Goal: Information Seeking & Learning: Learn about a topic

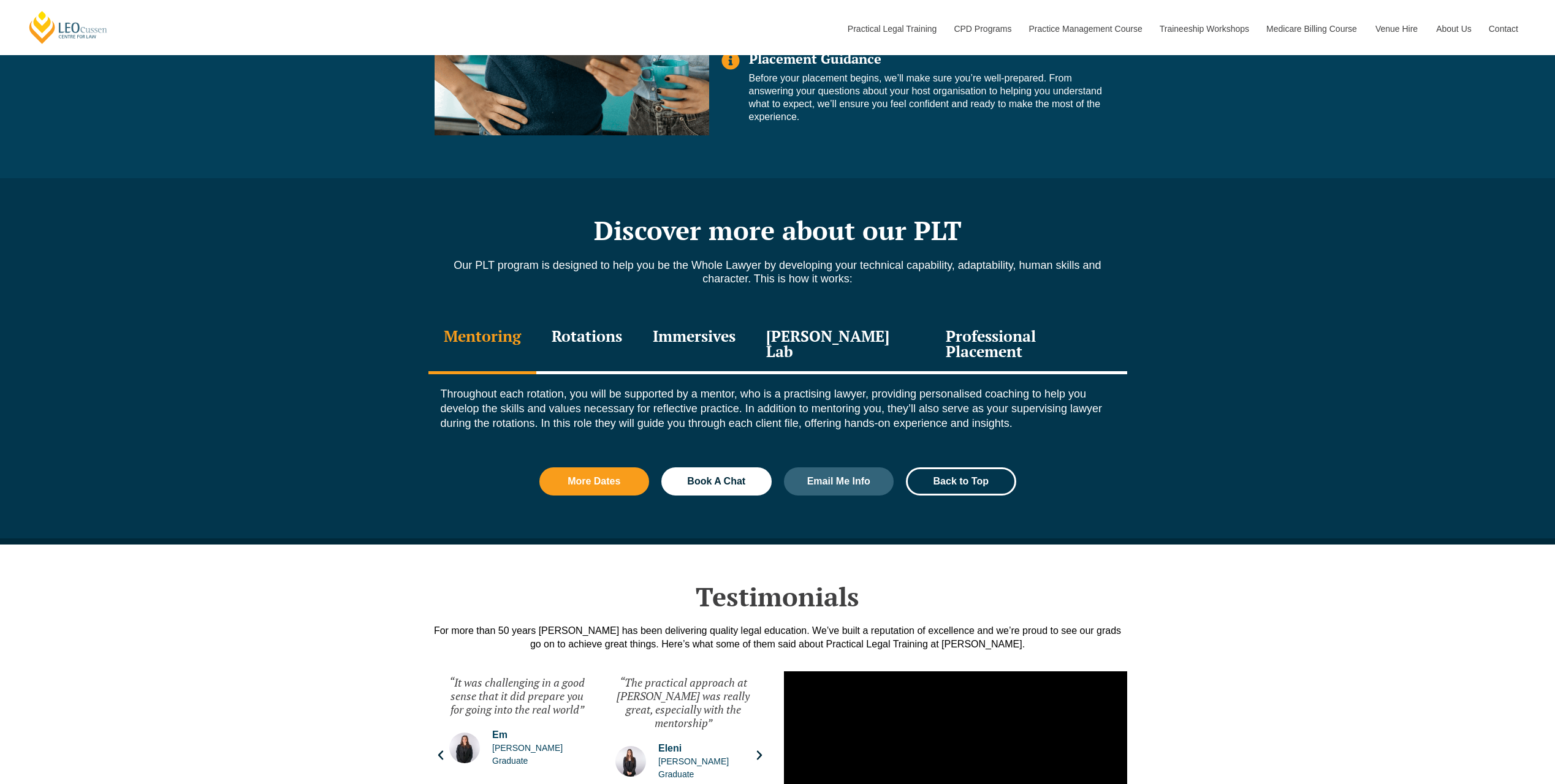
scroll to position [1225, 0]
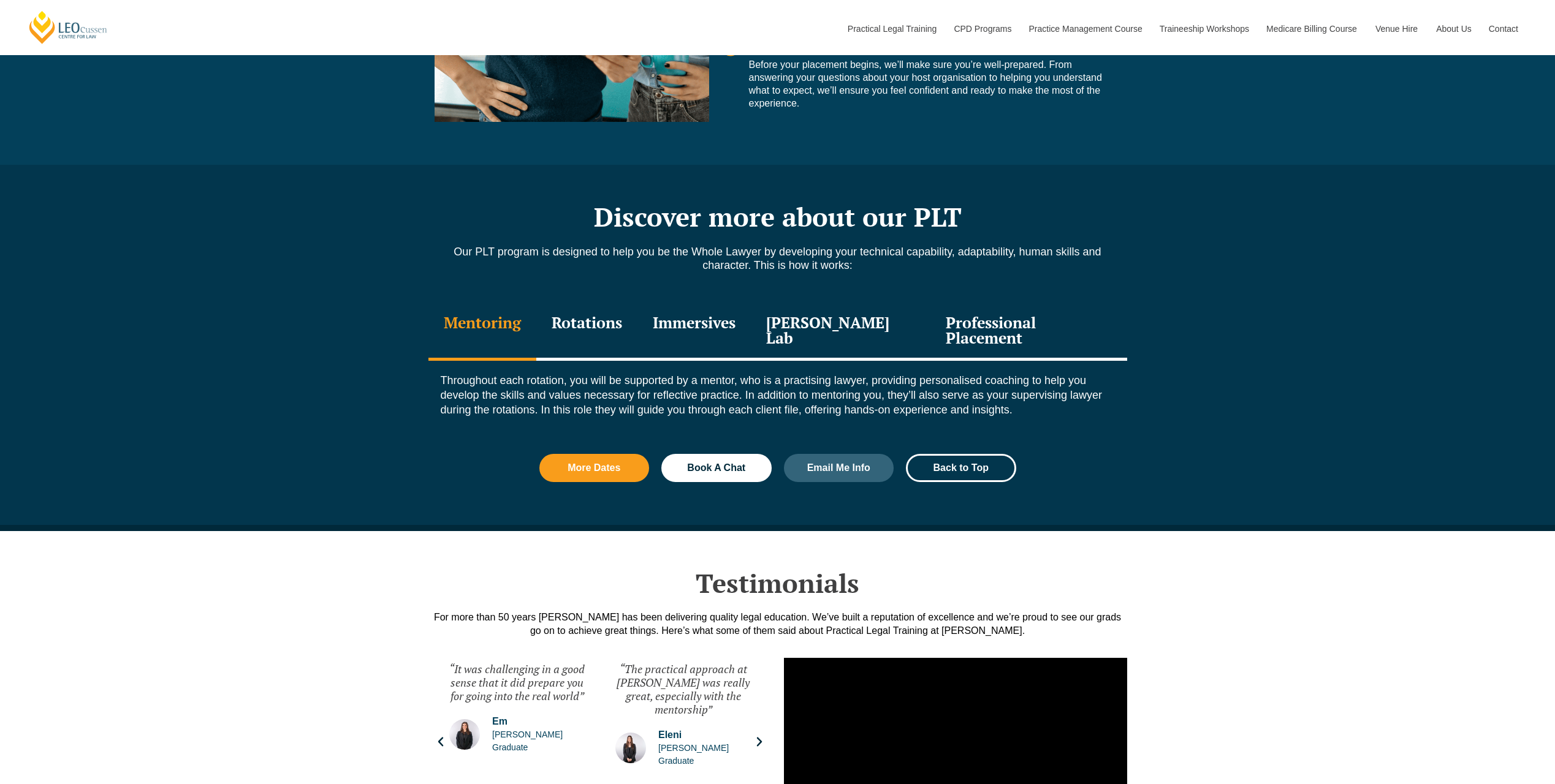
click at [601, 322] on div "Rotations" at bounding box center [587, 331] width 101 height 58
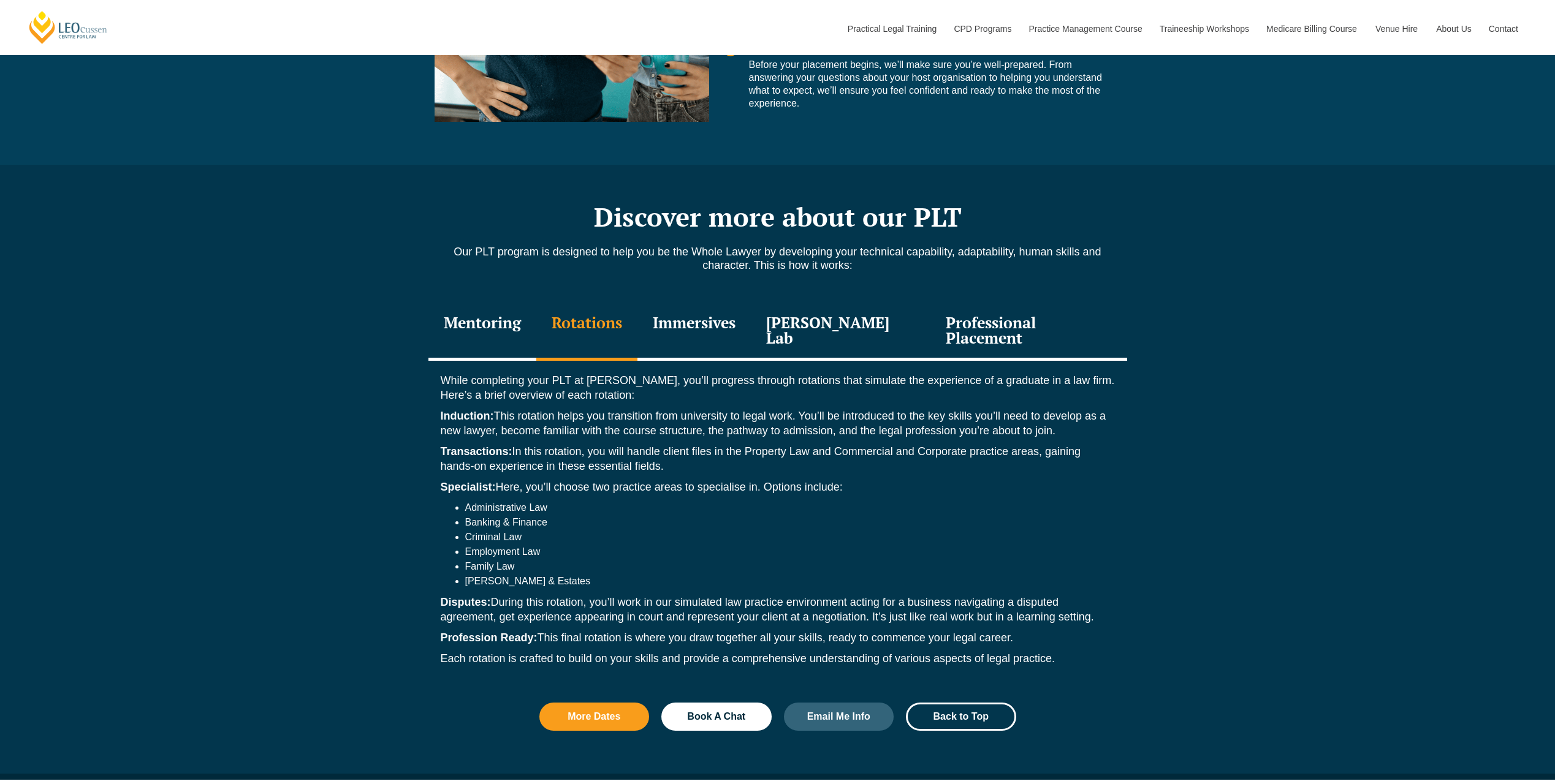
click at [699, 325] on div "Immersives" at bounding box center [694, 331] width 113 height 58
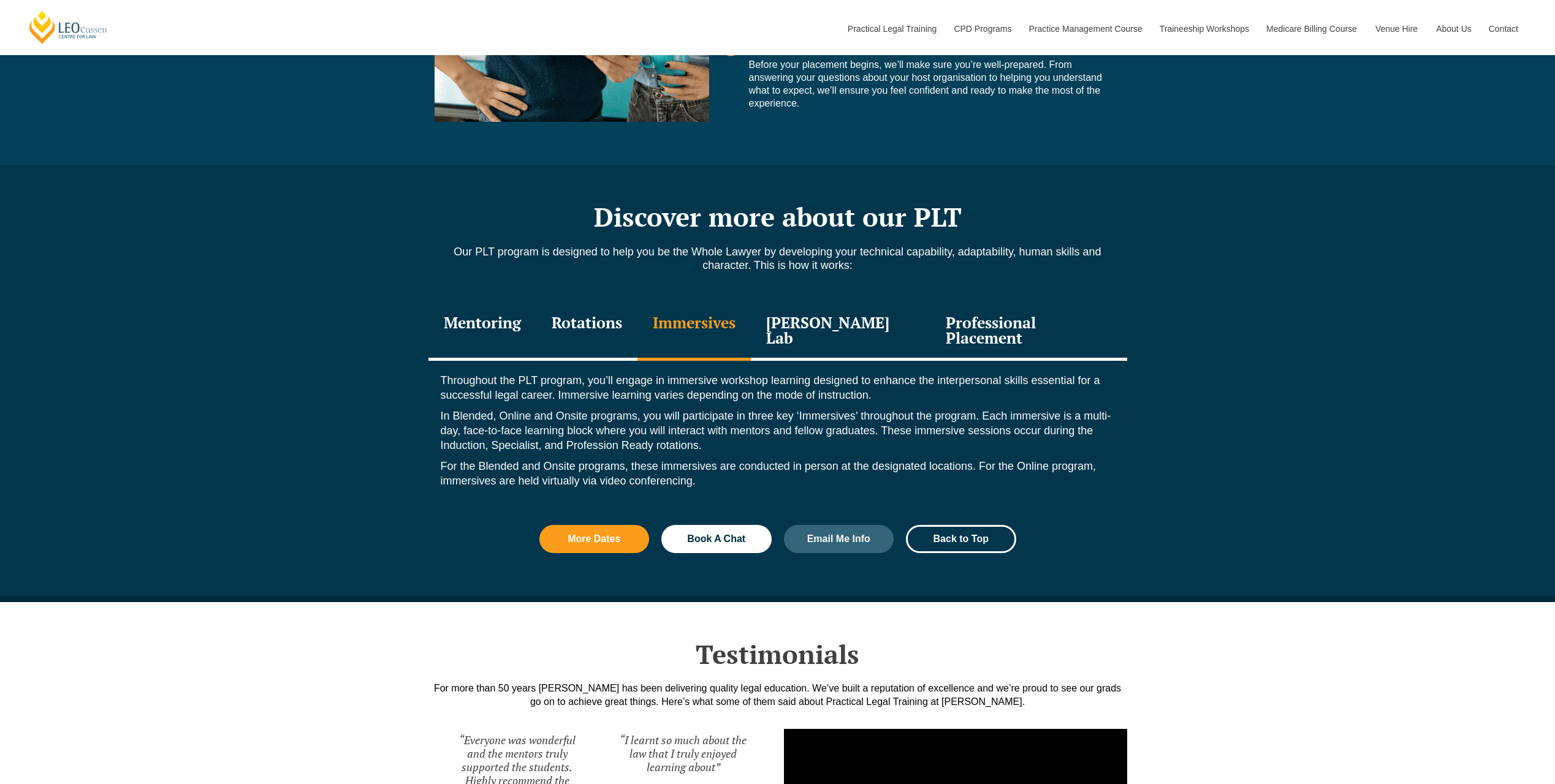
click at [808, 319] on div "Leo Justice Lab" at bounding box center [841, 331] width 180 height 58
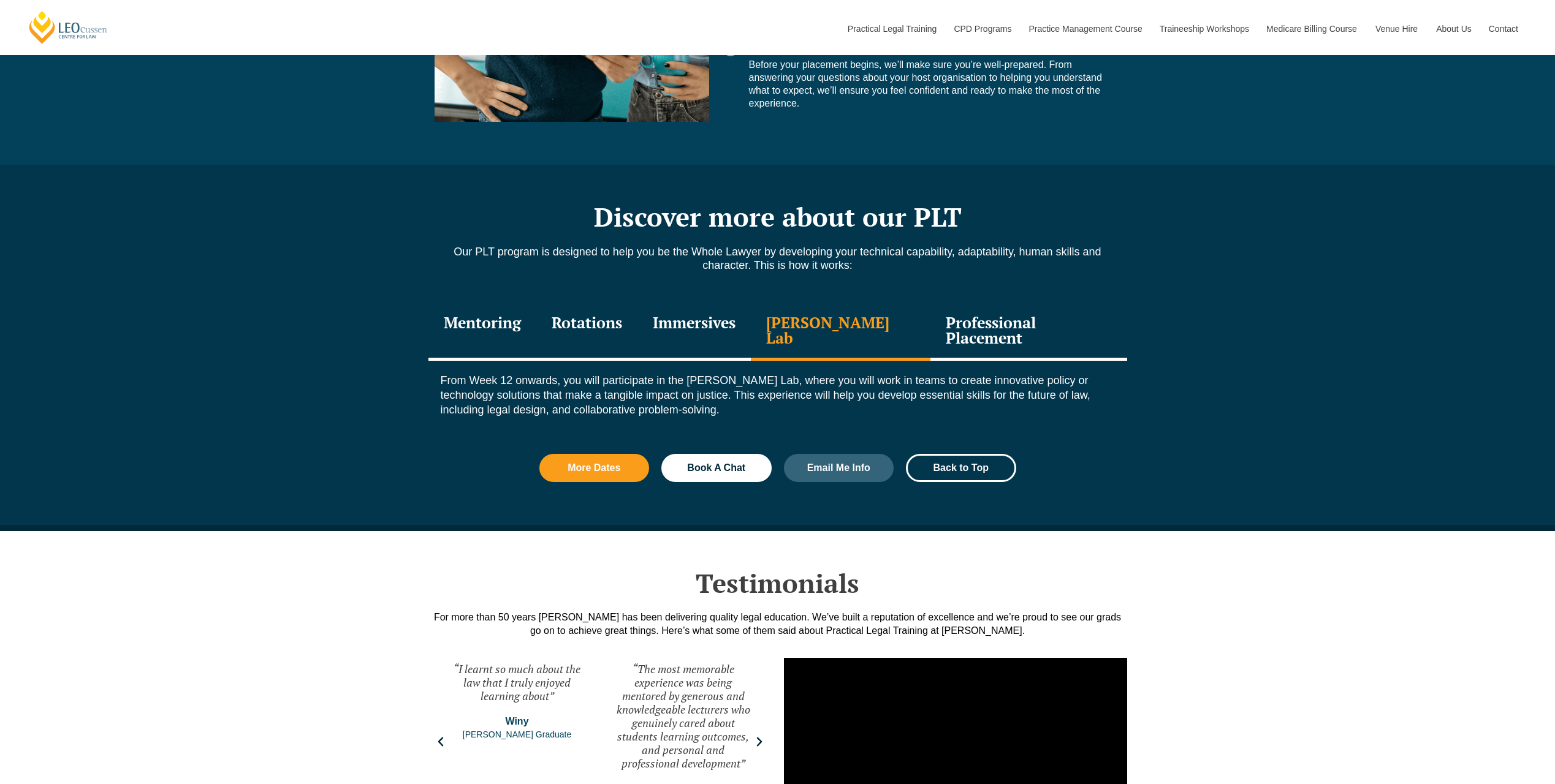
click at [936, 320] on div "Professional Placement" at bounding box center [1028, 331] width 196 height 58
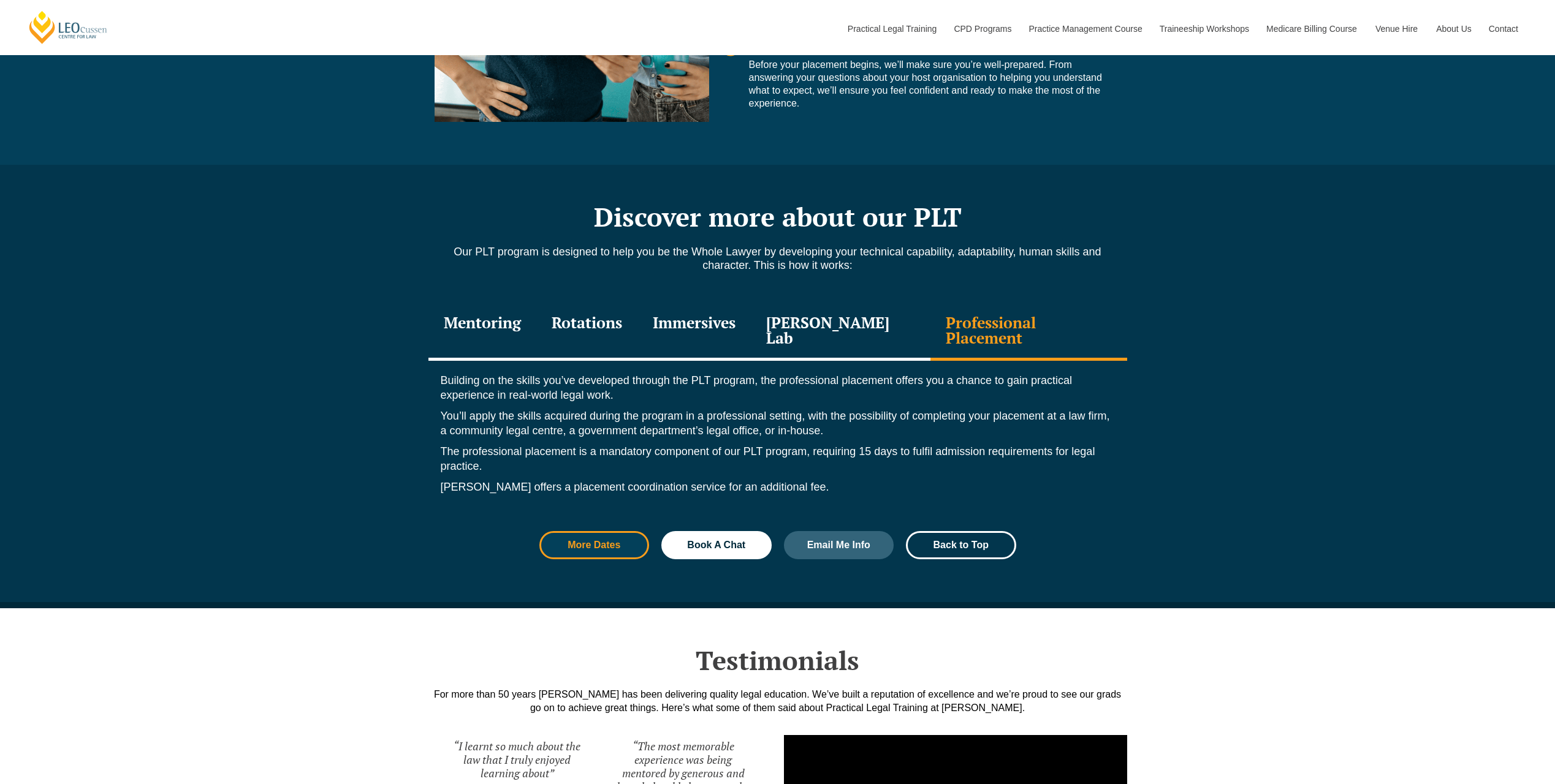
click at [627, 540] on span "More Dates" at bounding box center [594, 545] width 77 height 10
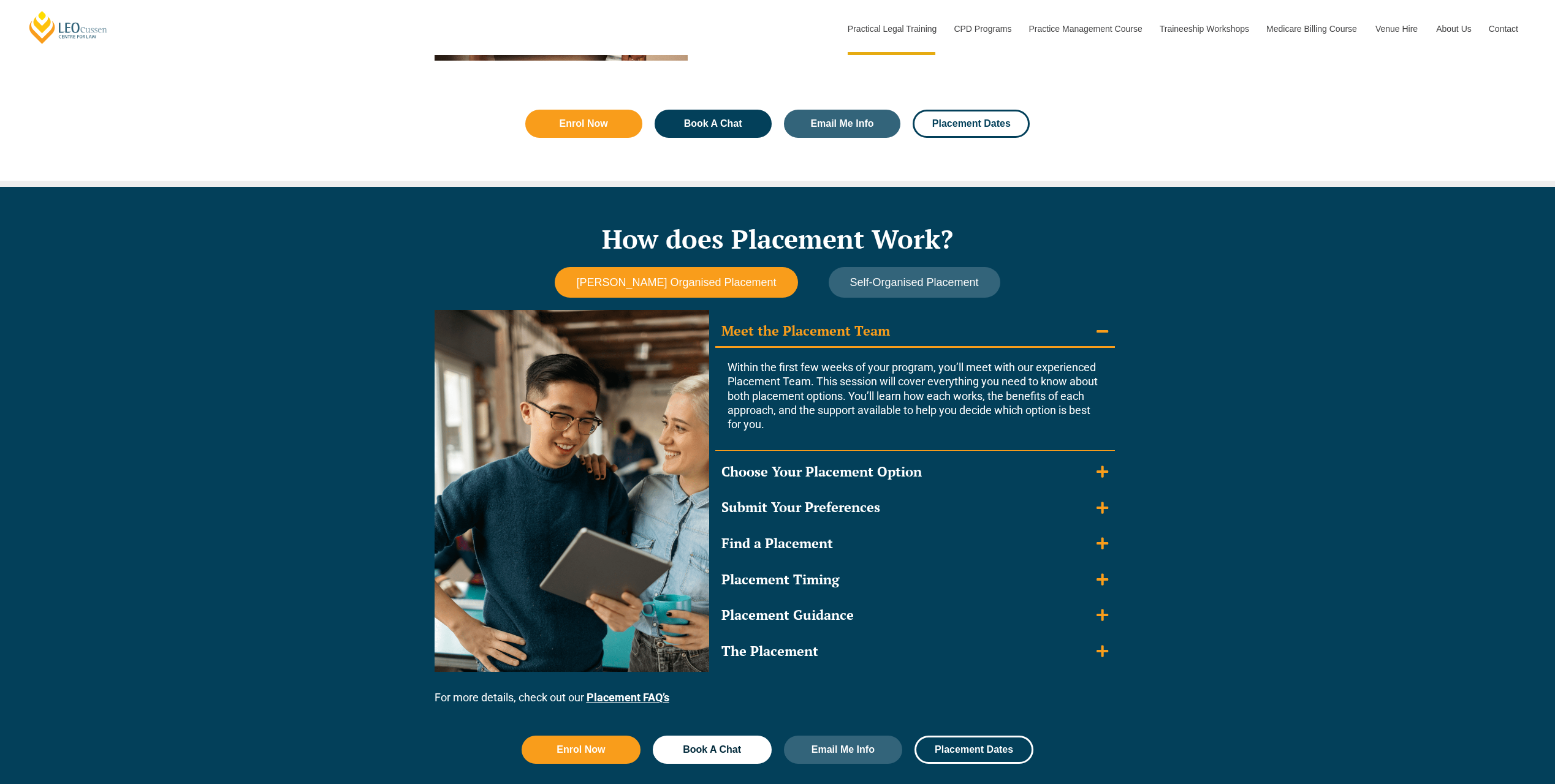
scroll to position [919, 0]
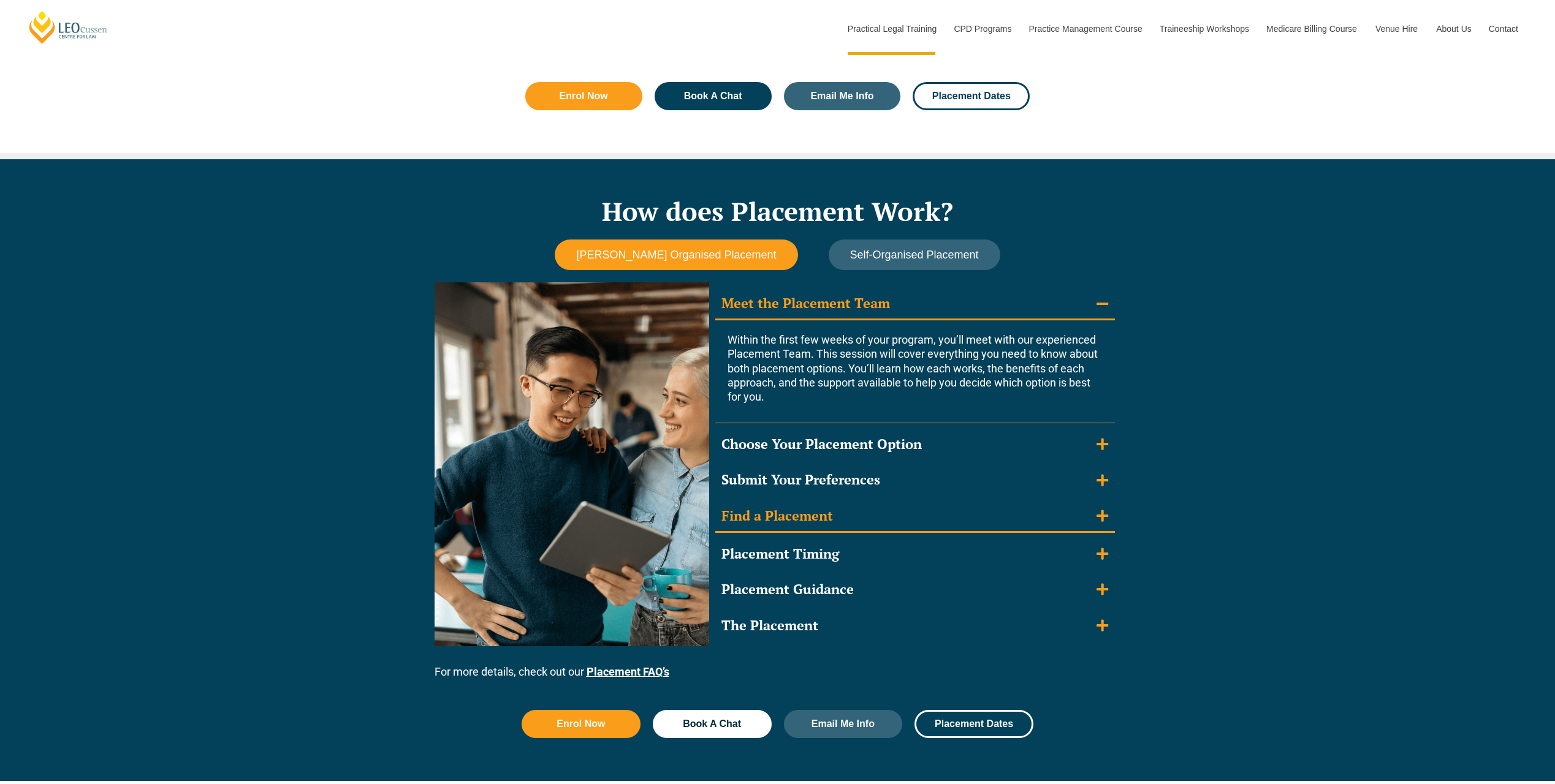
click at [840, 511] on summary "Find a Placement" at bounding box center [915, 516] width 400 height 32
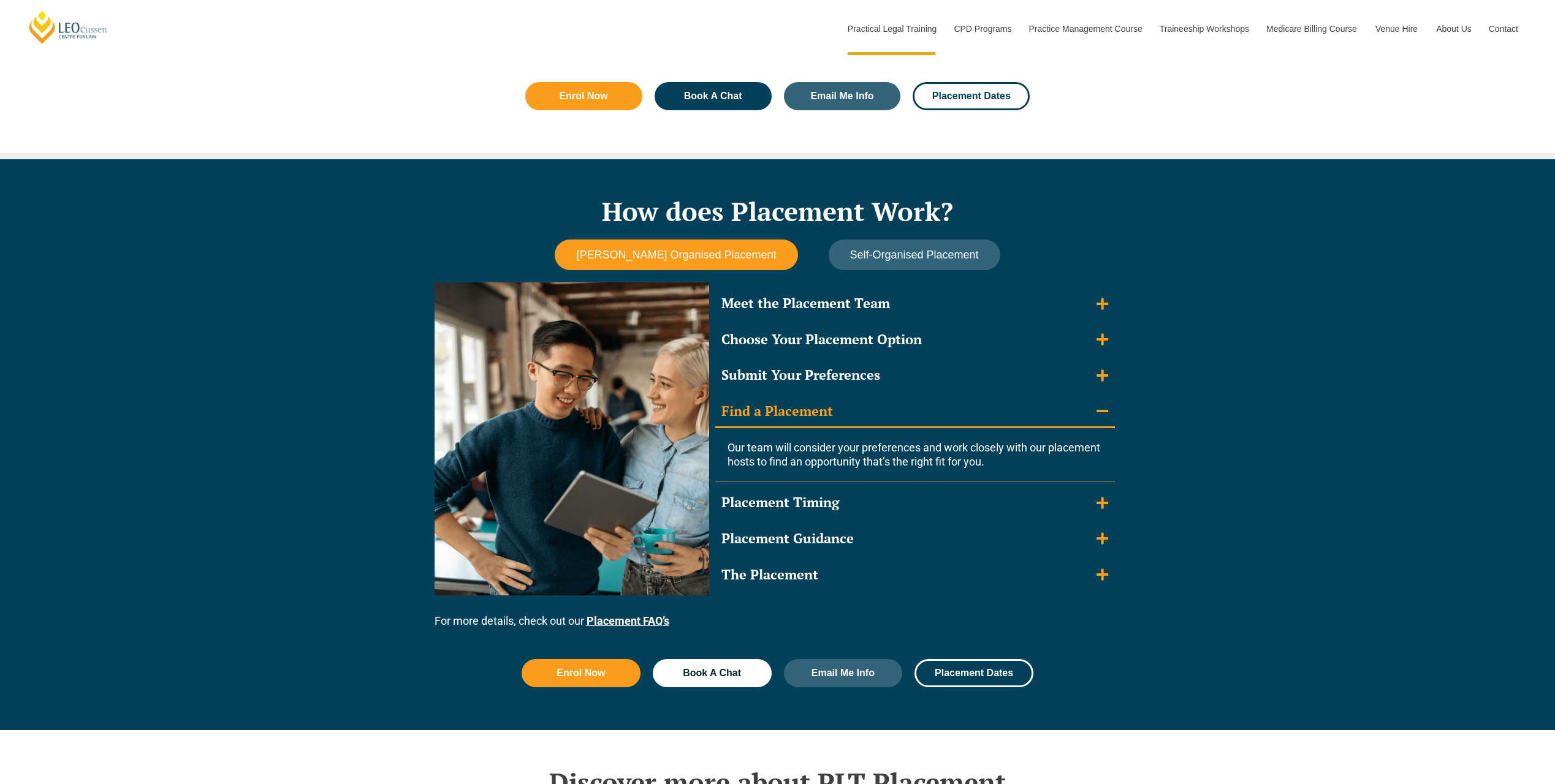
click at [840, 511] on summary "Placement Timing" at bounding box center [915, 502] width 400 height 30
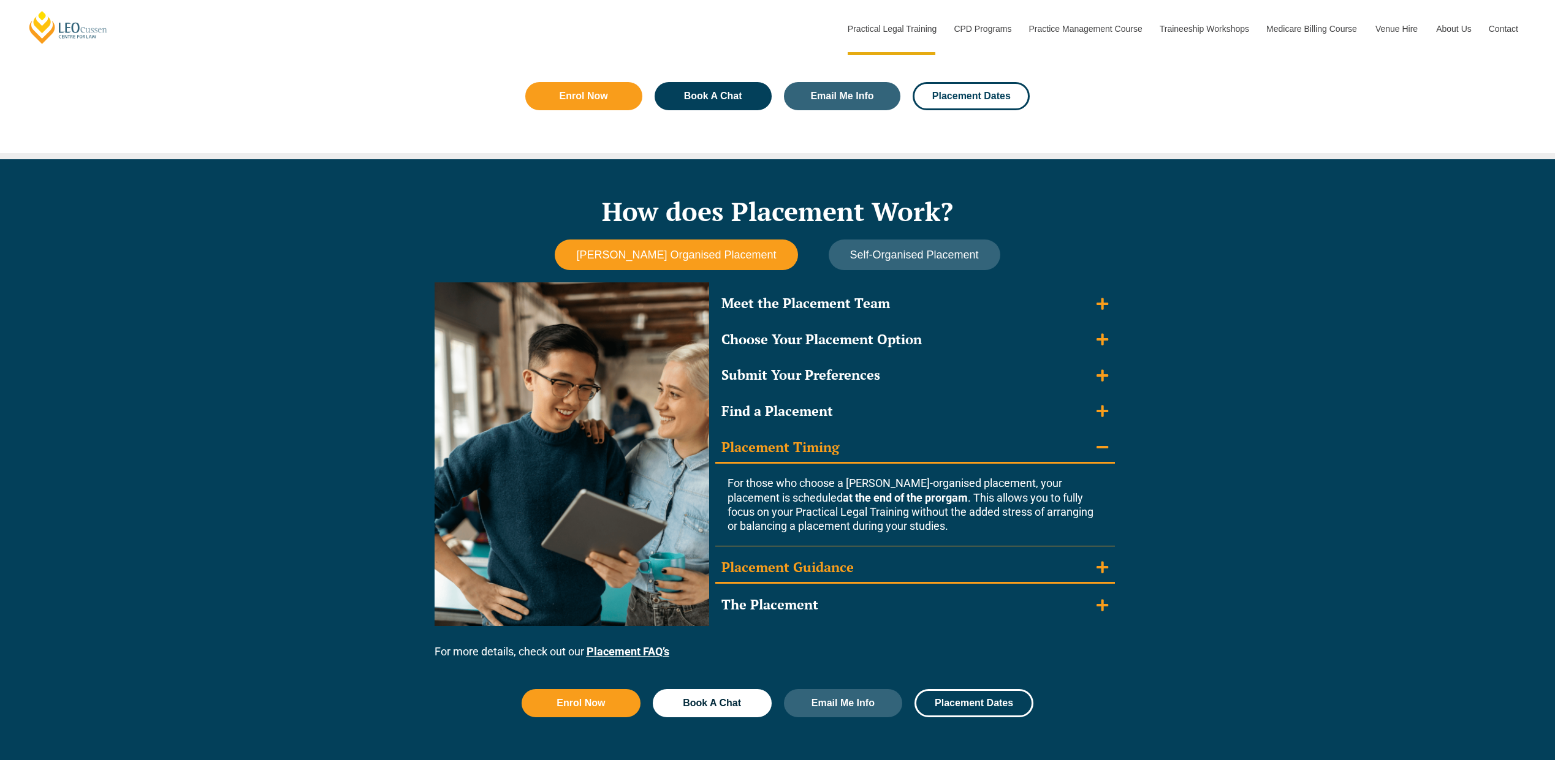
click at [843, 564] on div "Placement Guidance" at bounding box center [787, 568] width 132 height 18
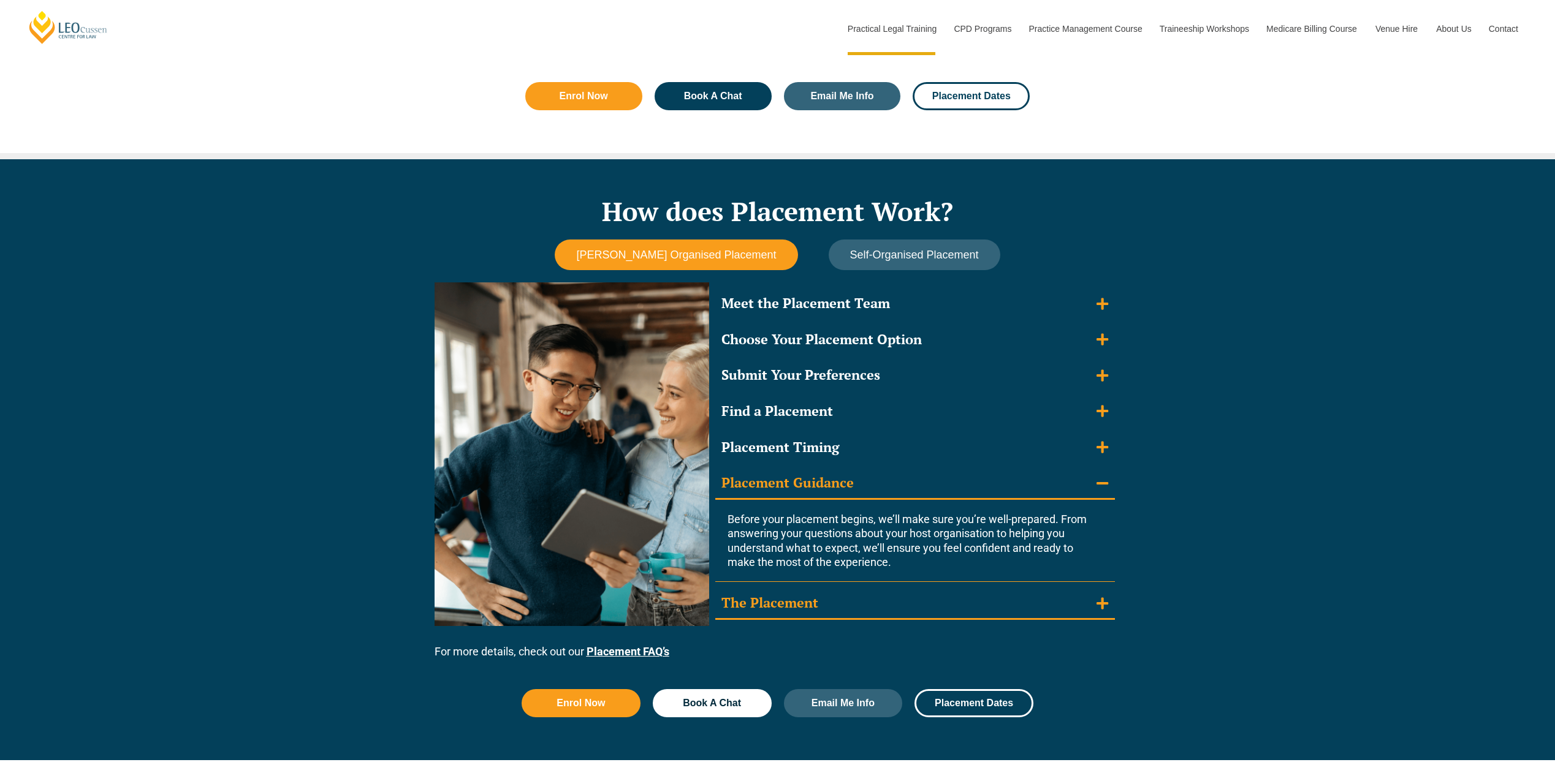
click at [848, 596] on summary "The Placement" at bounding box center [915, 604] width 400 height 32
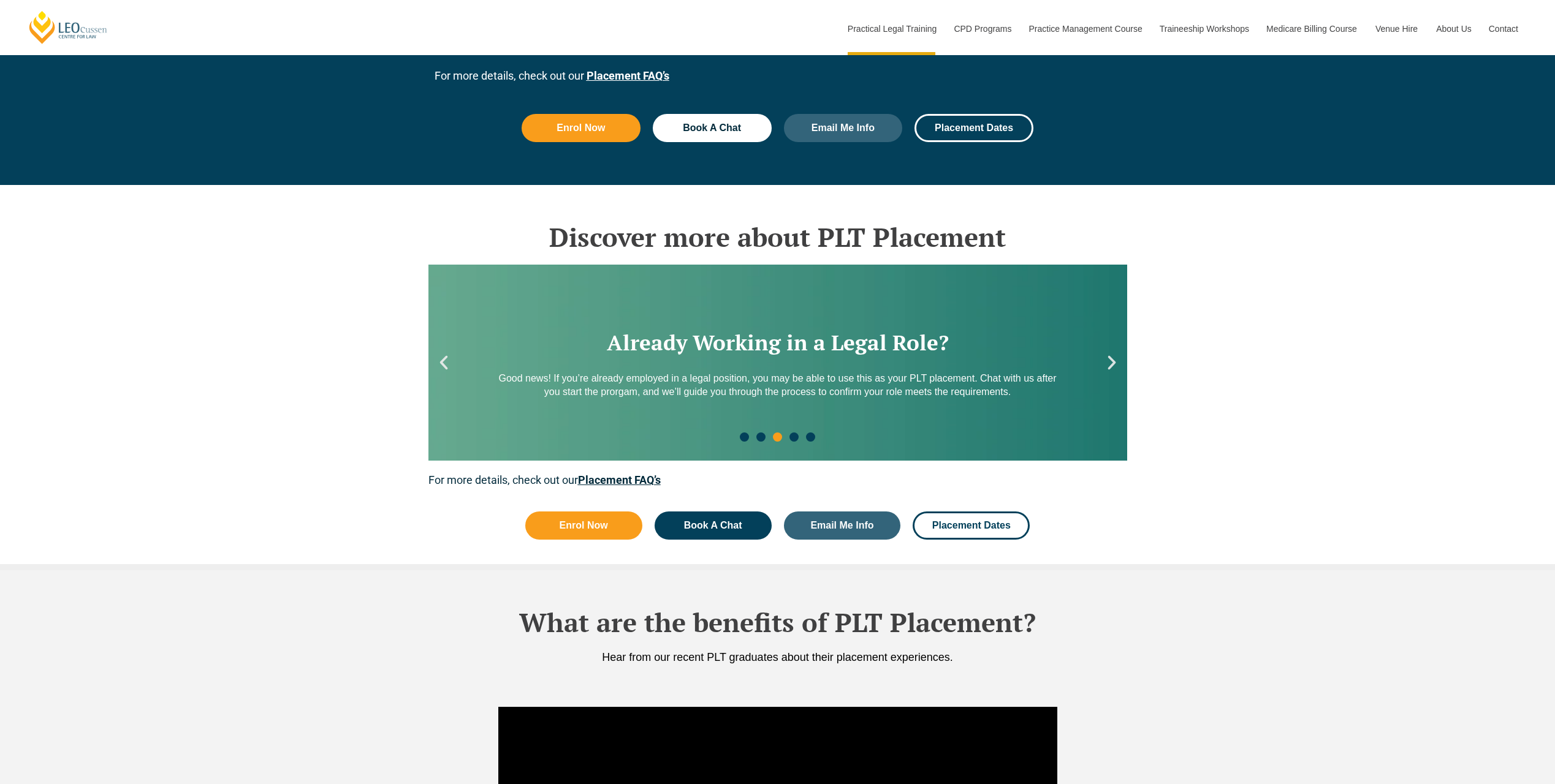
scroll to position [1654, 0]
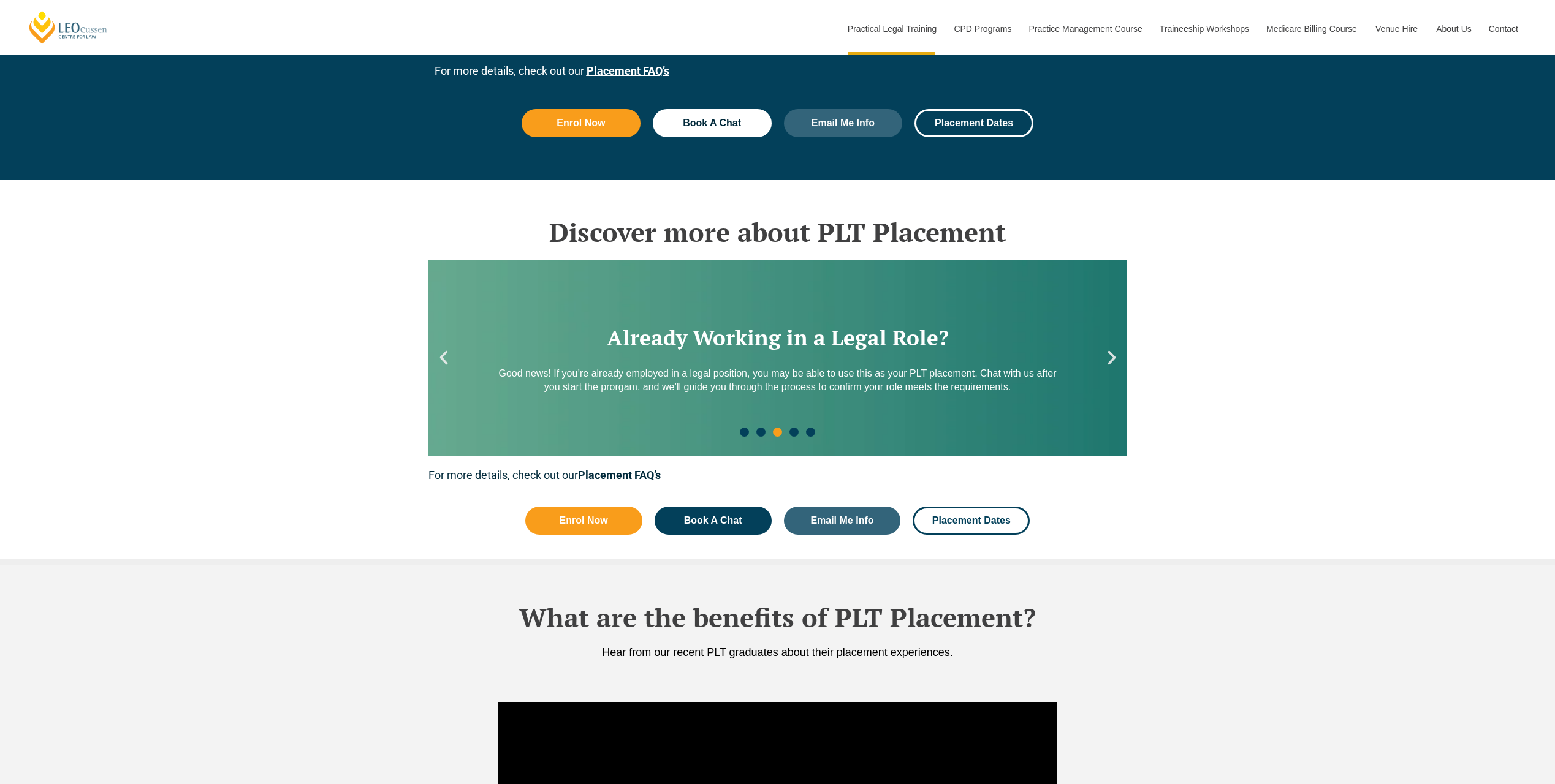
click at [1120, 354] on icon "Next slide" at bounding box center [1111, 358] width 18 height 18
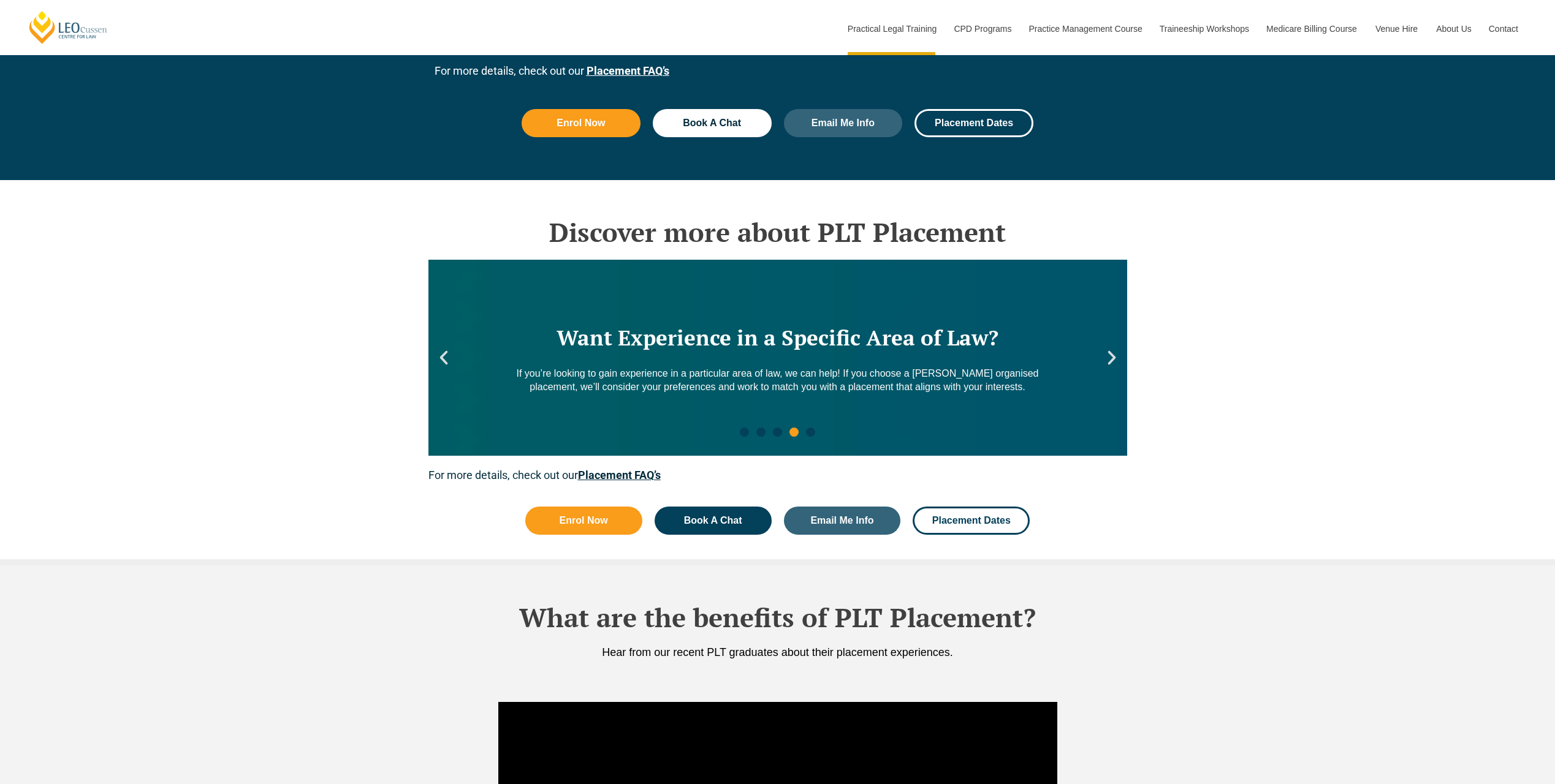
click at [1110, 356] on icon "Next slide" at bounding box center [1111, 358] width 18 height 18
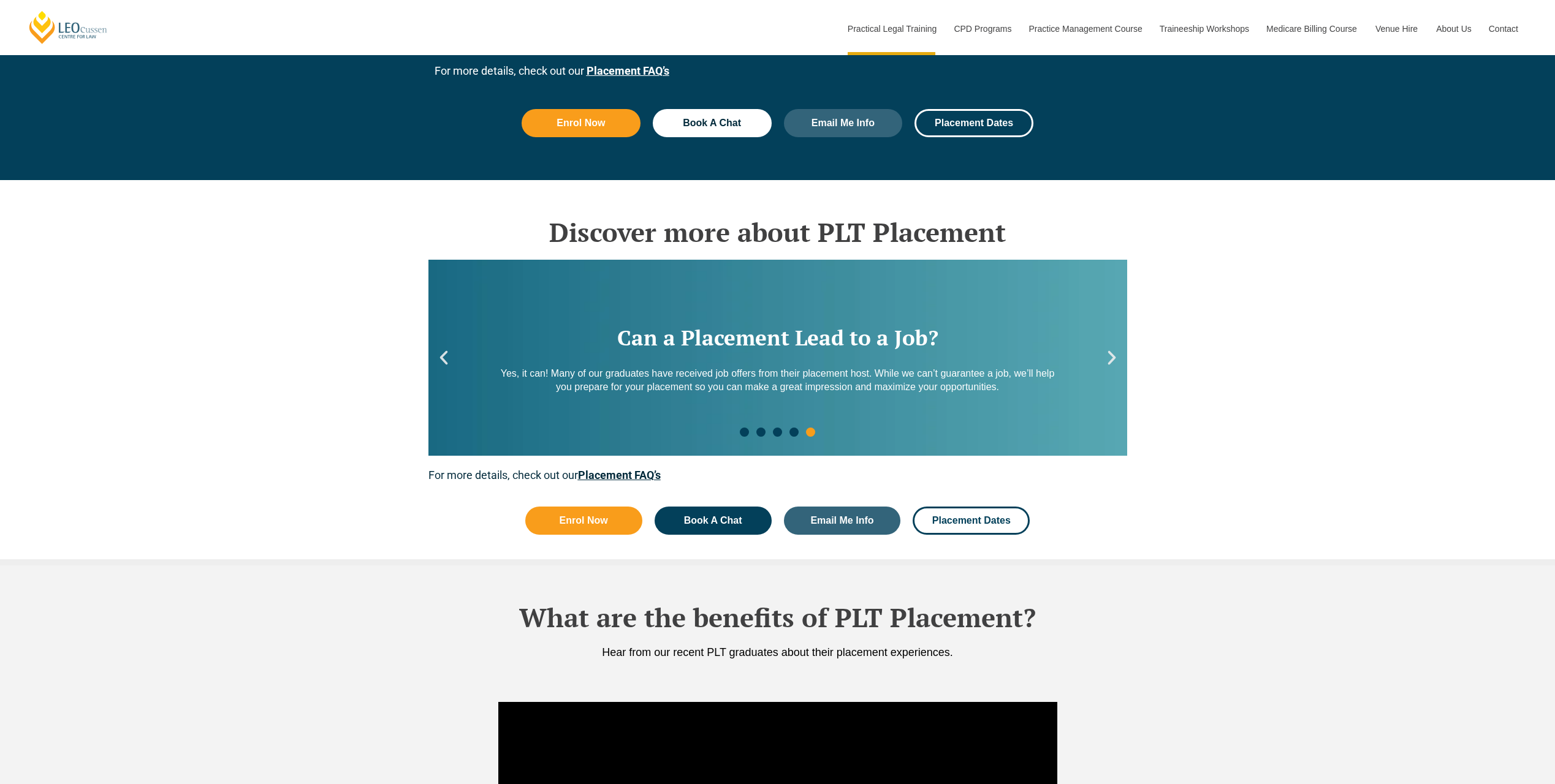
click at [1105, 356] on icon "Next slide" at bounding box center [1111, 358] width 18 height 18
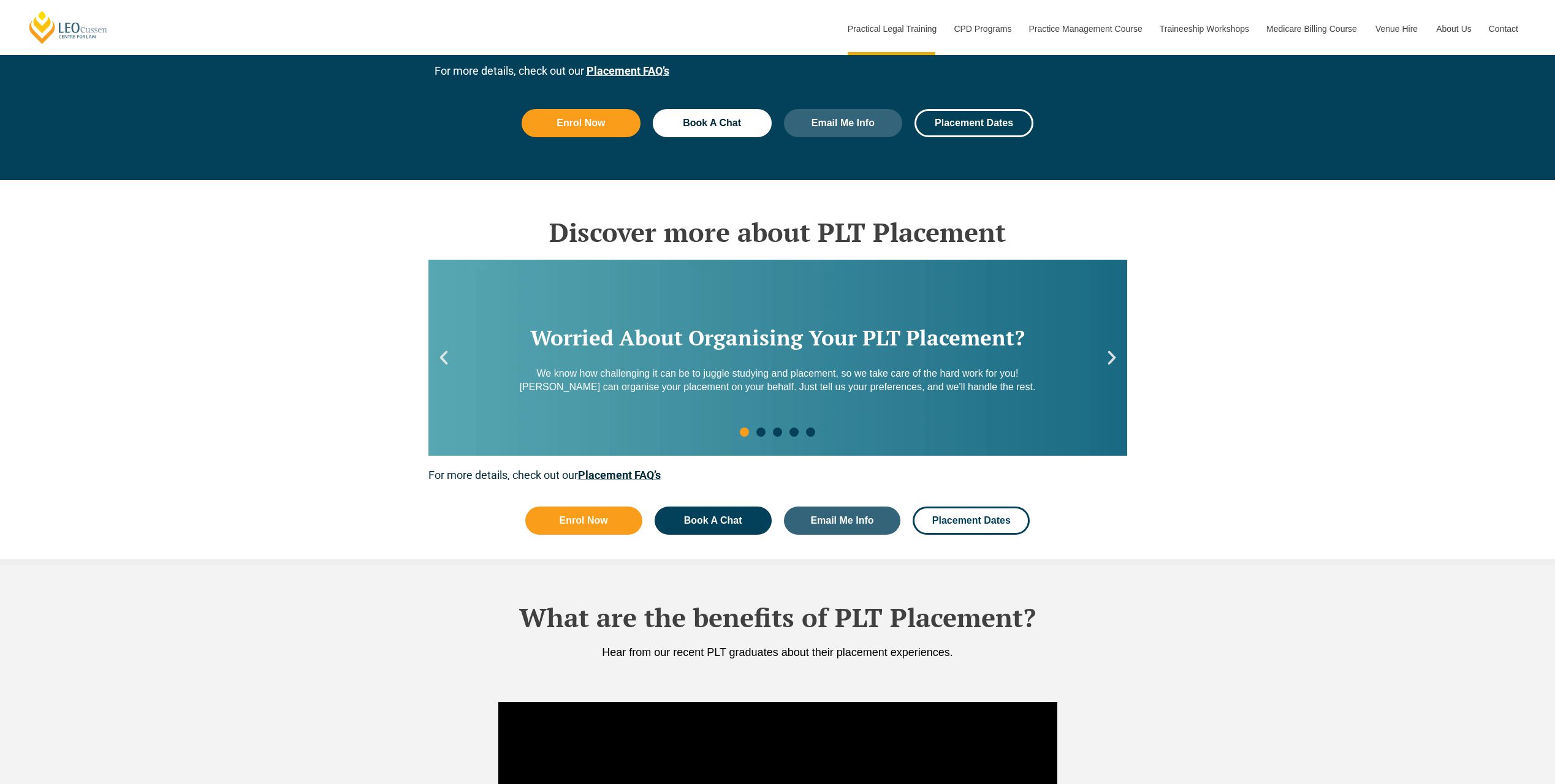
click at [1105, 356] on icon "Next slide" at bounding box center [1111, 358] width 18 height 18
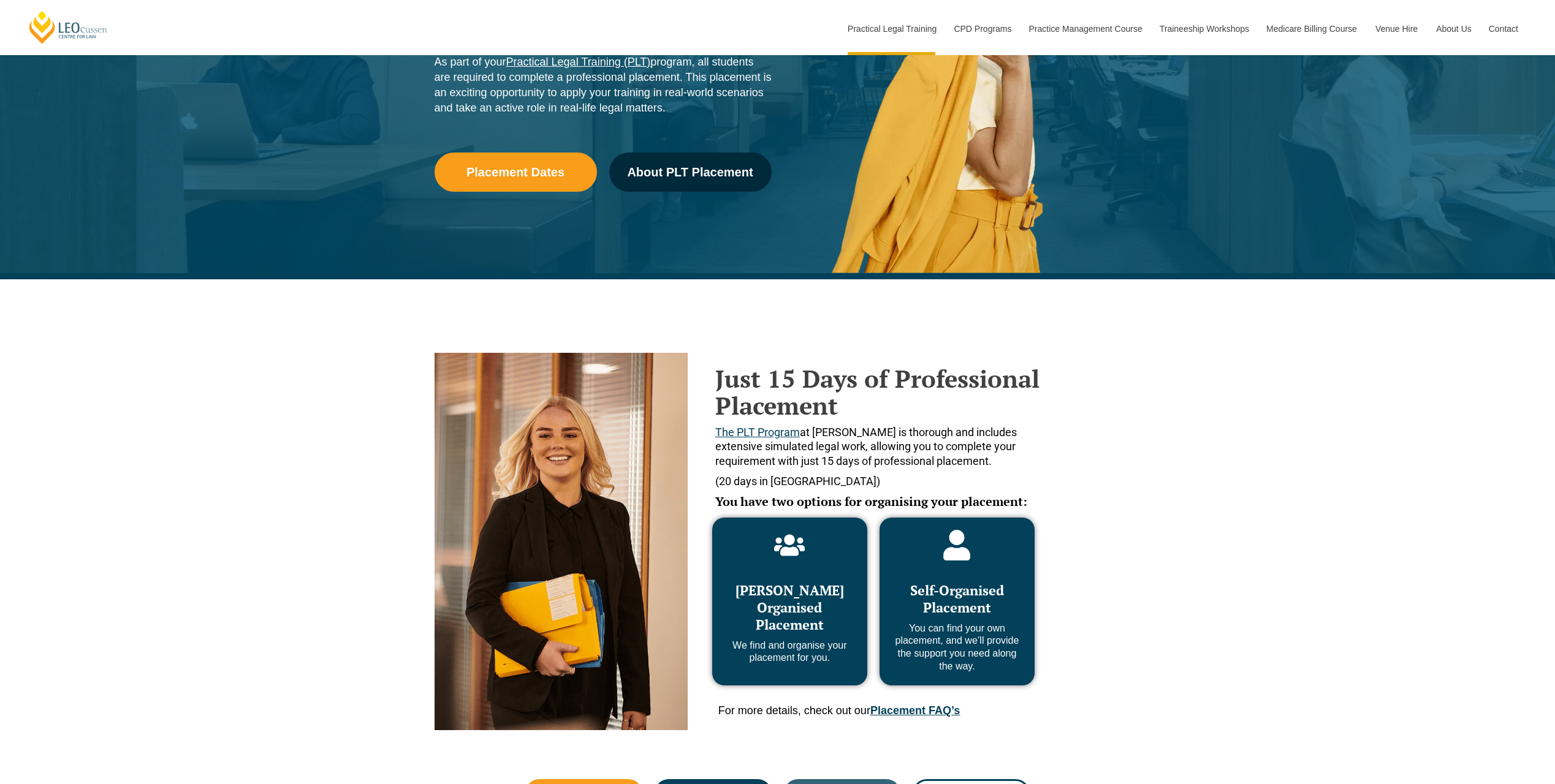
scroll to position [0, 0]
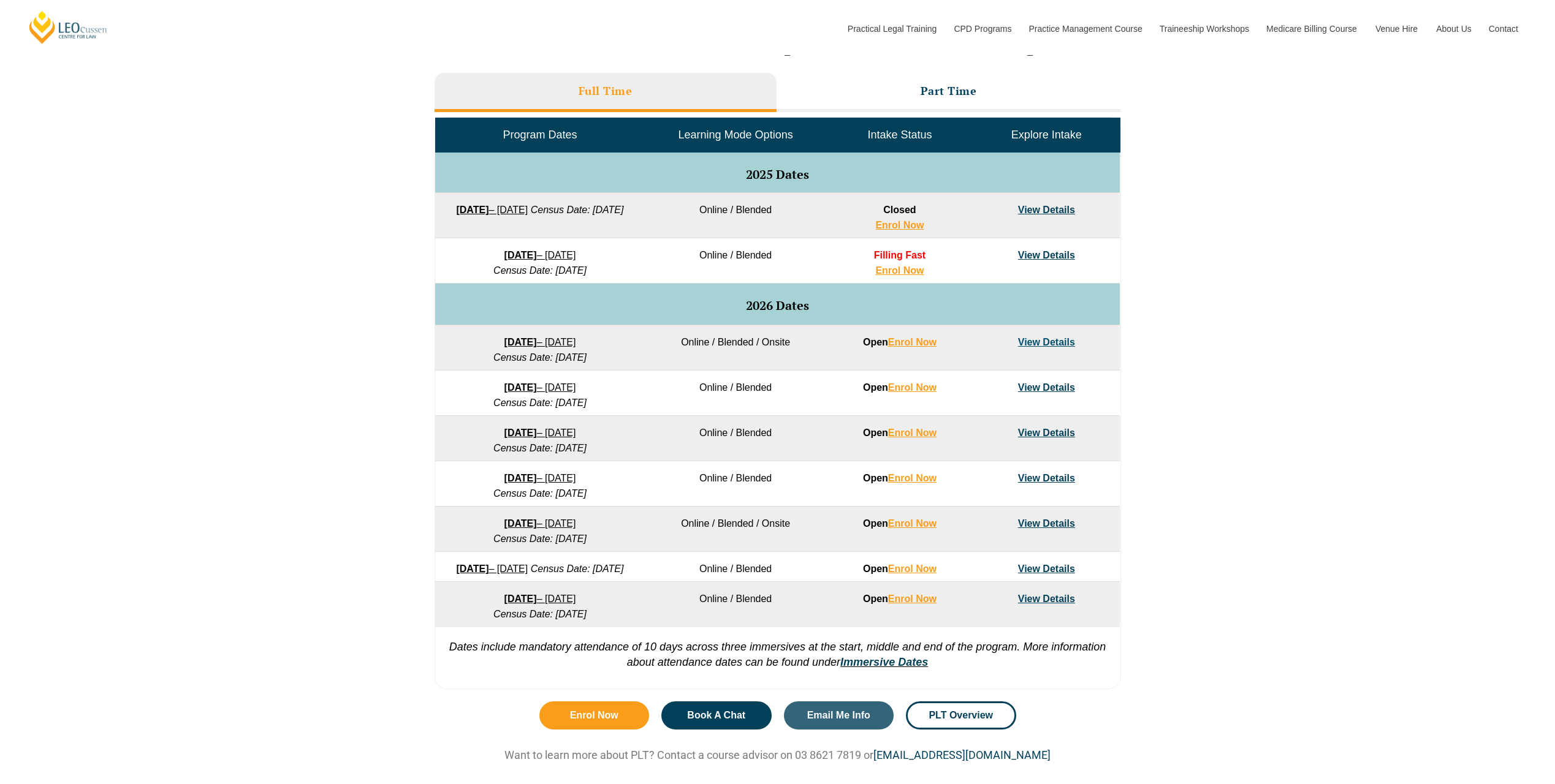
scroll to position [551, 0]
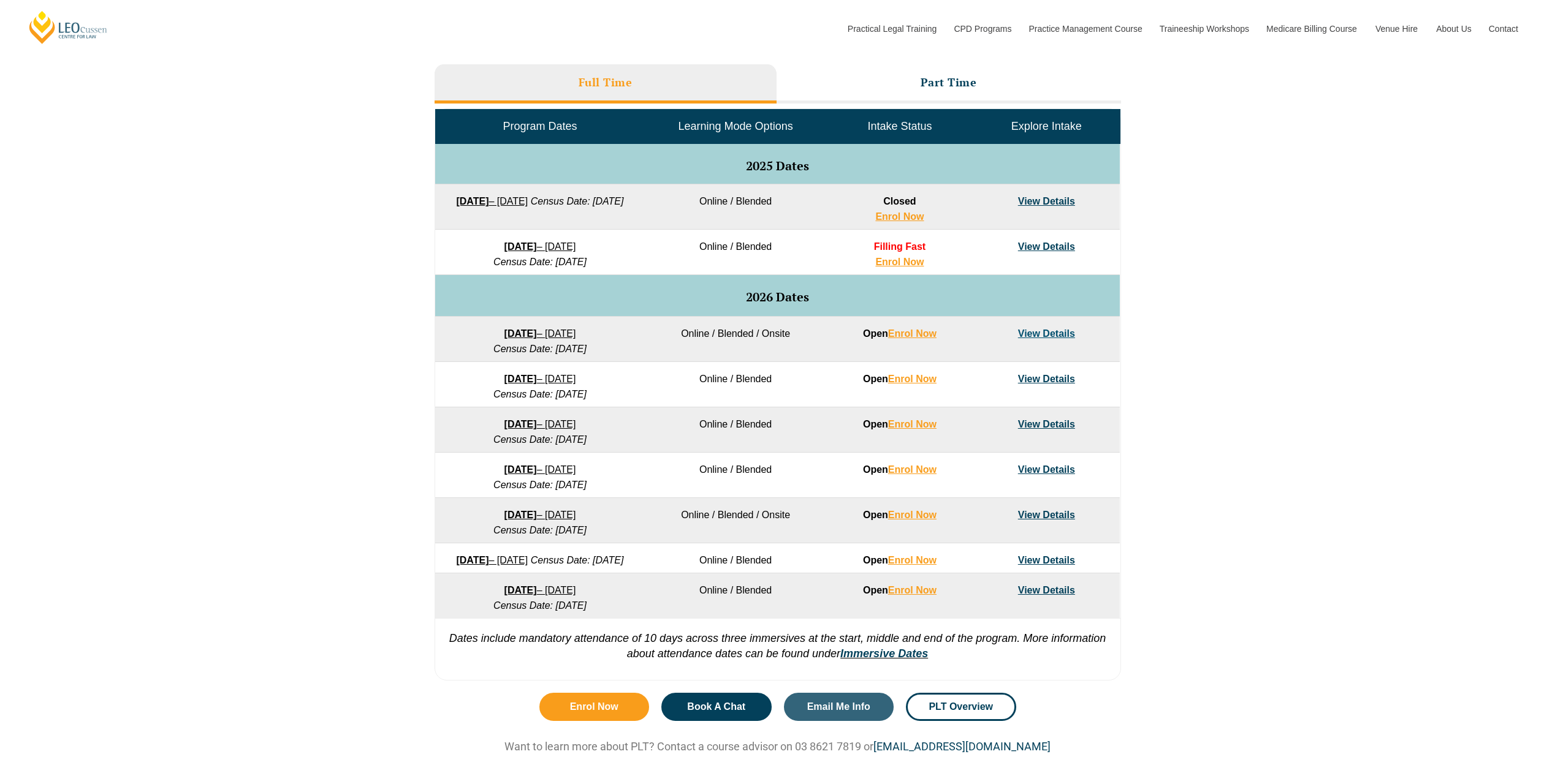
click at [1035, 374] on link "View Details" at bounding box center [1046, 378] width 57 height 10
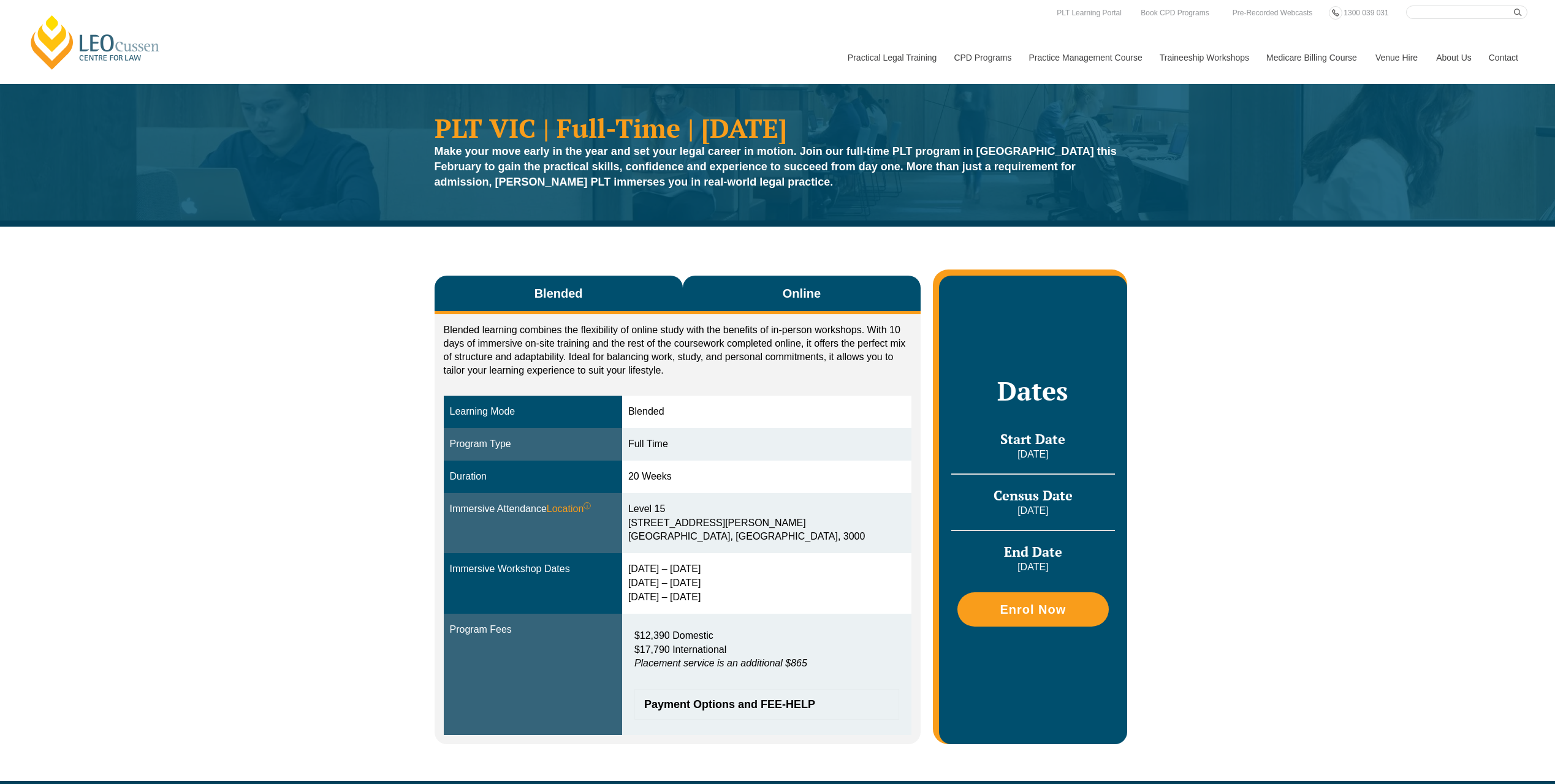
click at [739, 298] on button "Online" at bounding box center [802, 295] width 239 height 38
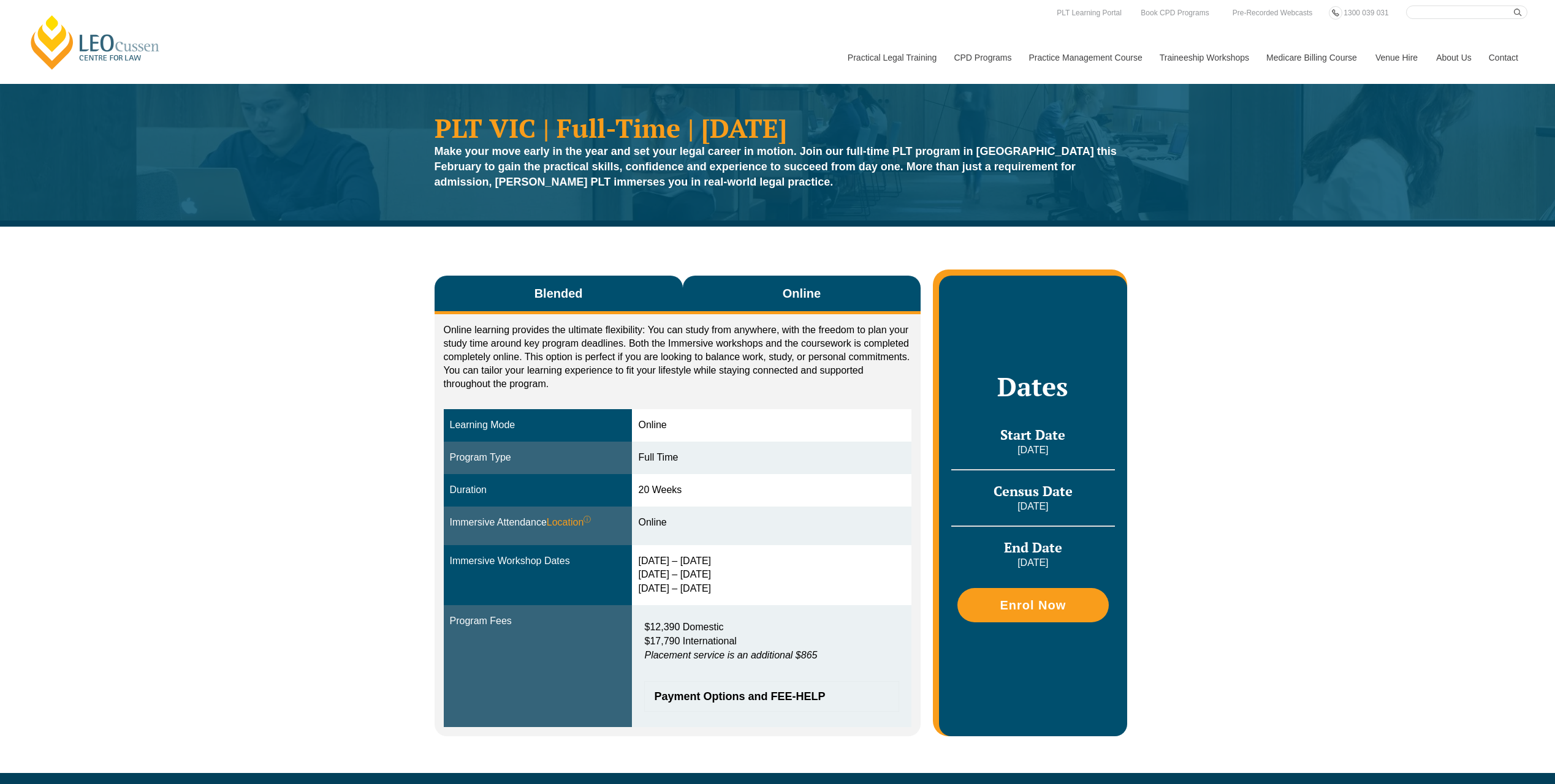
click at [598, 286] on button "Blended" at bounding box center [558, 295] width 248 height 38
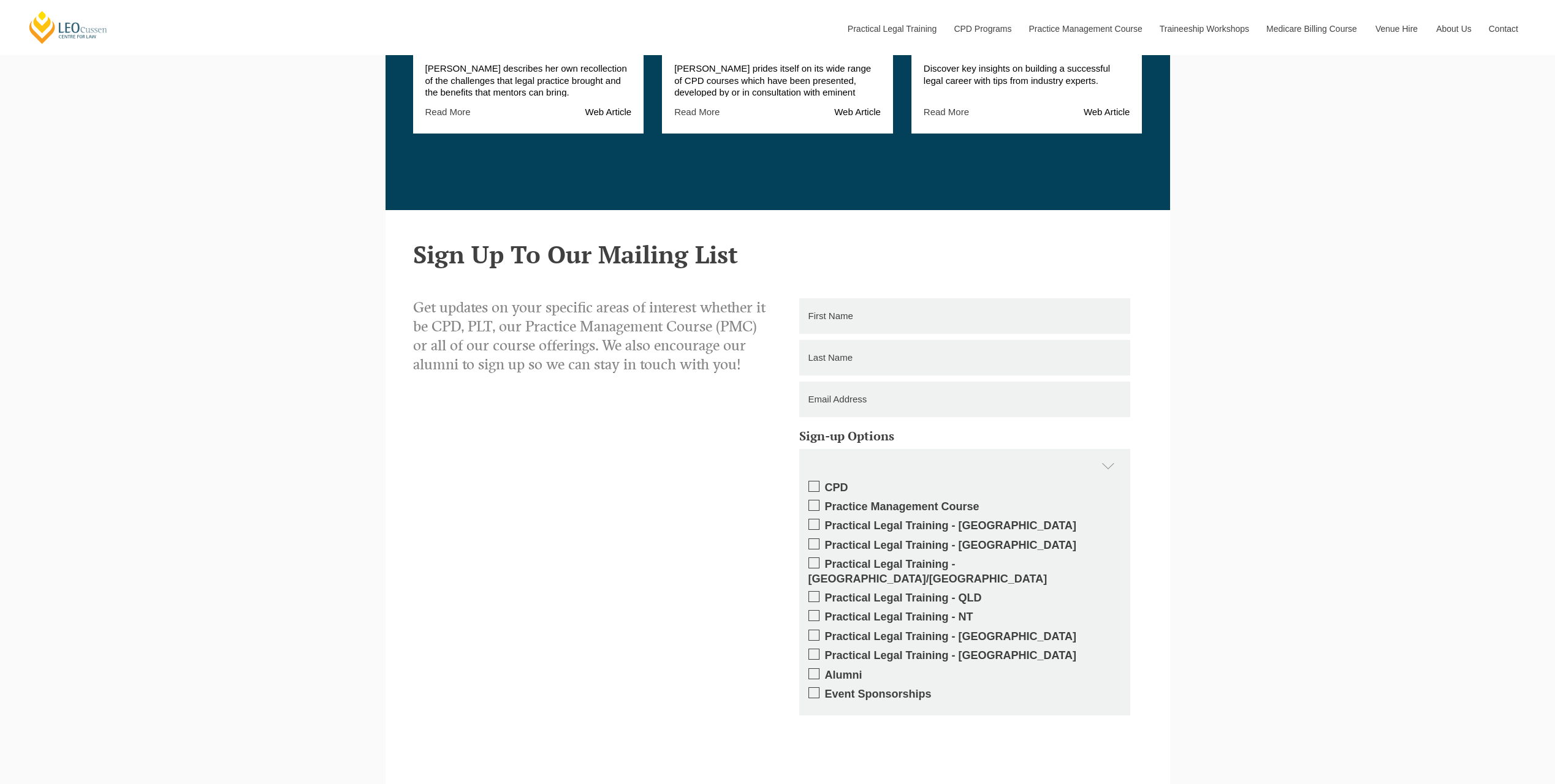
scroll to position [2239, 0]
